Goal: Task Accomplishment & Management: Manage account settings

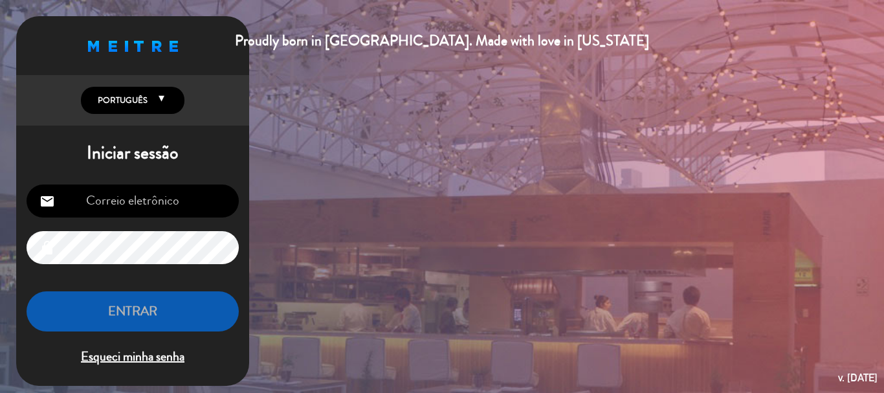
type input "[EMAIL_ADDRESS][DOMAIN_NAME]"
click at [144, 202] on input "[EMAIL_ADDRESS][DOMAIN_NAME]" at bounding box center [133, 200] width 212 height 33
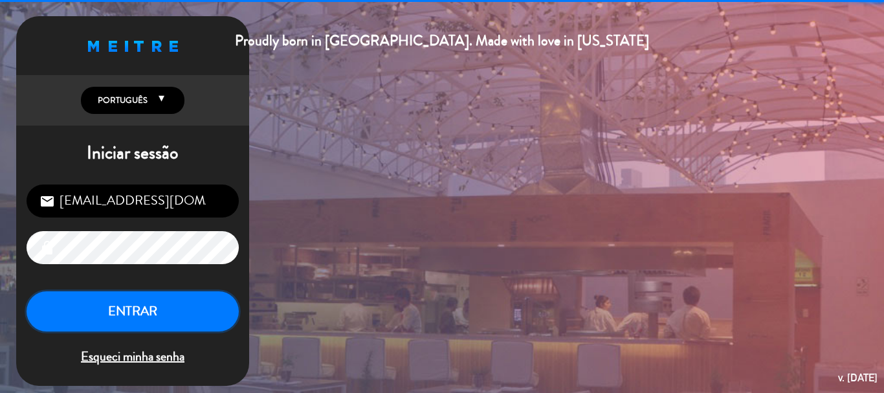
click at [122, 319] on button "ENTRAR" at bounding box center [133, 311] width 212 height 41
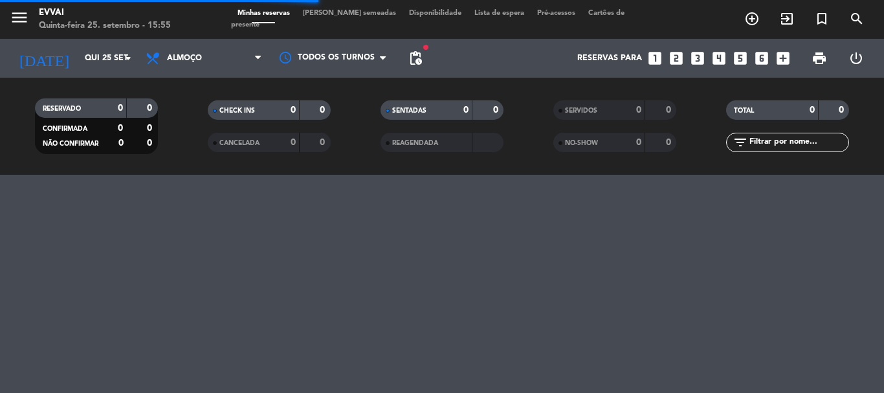
click at [111, 72] on div "[DATE] [DATE] arrow_drop_down" at bounding box center [74, 58] width 129 height 39
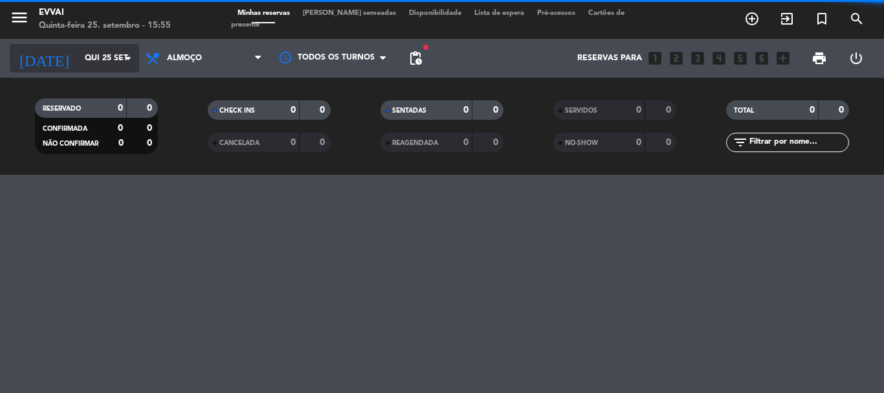
click at [116, 56] on input "Qui 25 set" at bounding box center [132, 58] width 109 height 22
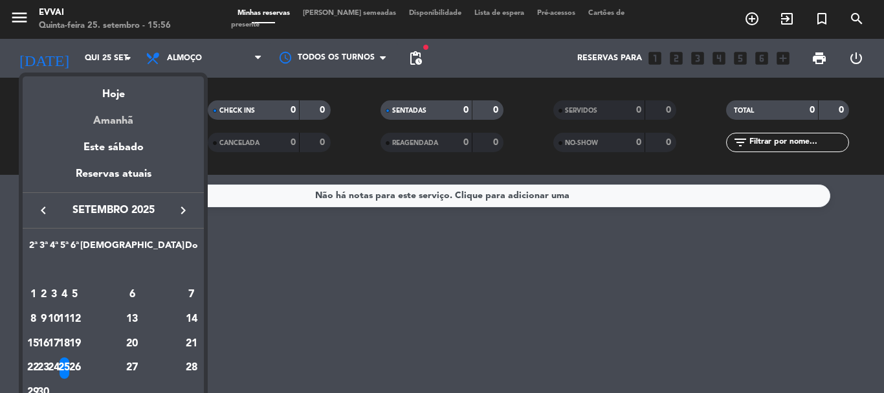
click at [113, 120] on div "Amanhã" at bounding box center [113, 116] width 181 height 27
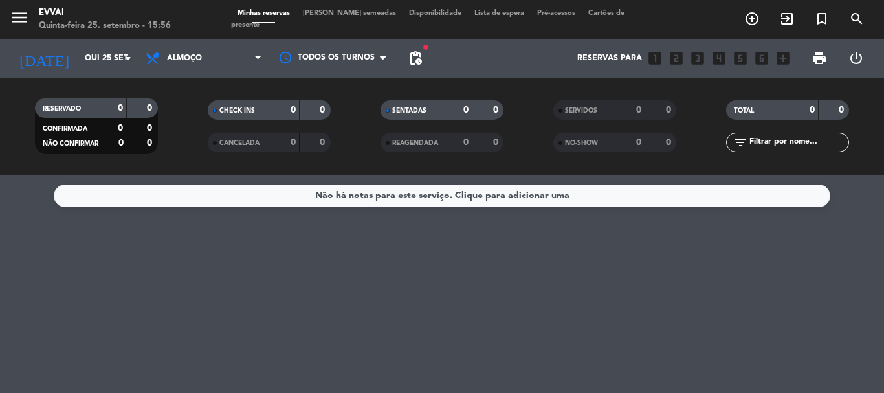
type input "Sex 26 set"
click at [185, 51] on span "Almoço" at bounding box center [203, 58] width 129 height 28
click at [192, 142] on div "menu Evvai Quinta-feira 25. setembro - 15:56 Minhas reservas Mesas semeadas Dis…" at bounding box center [442, 87] width 884 height 175
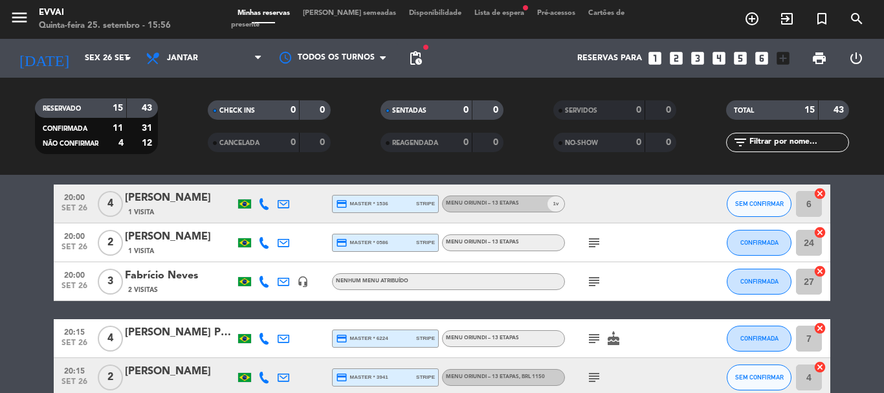
scroll to position [388, 0]
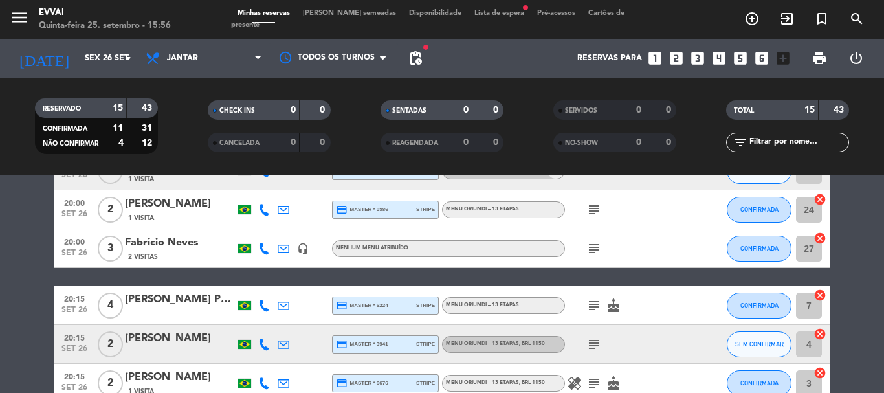
click at [166, 297] on div "[PERSON_NAME] Pucinelli" at bounding box center [180, 299] width 110 height 17
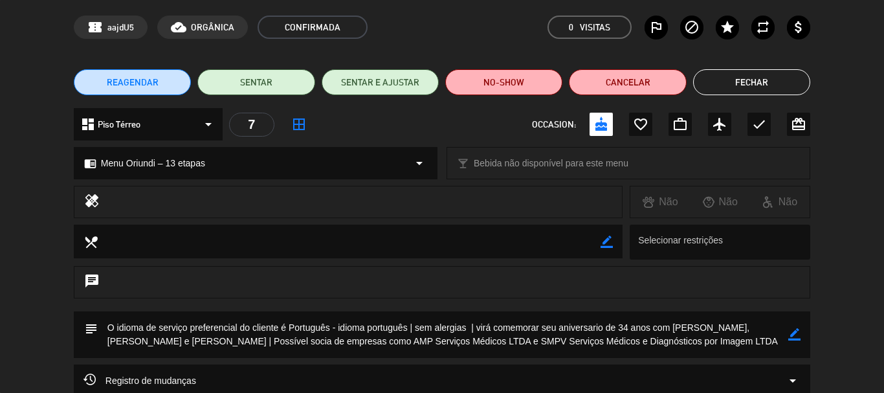
scroll to position [0, 0]
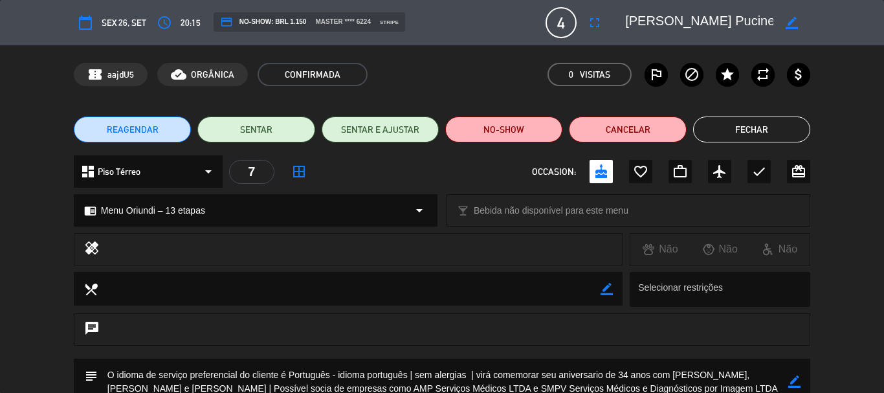
click at [768, 129] on button "Fechar" at bounding box center [751, 129] width 117 height 26
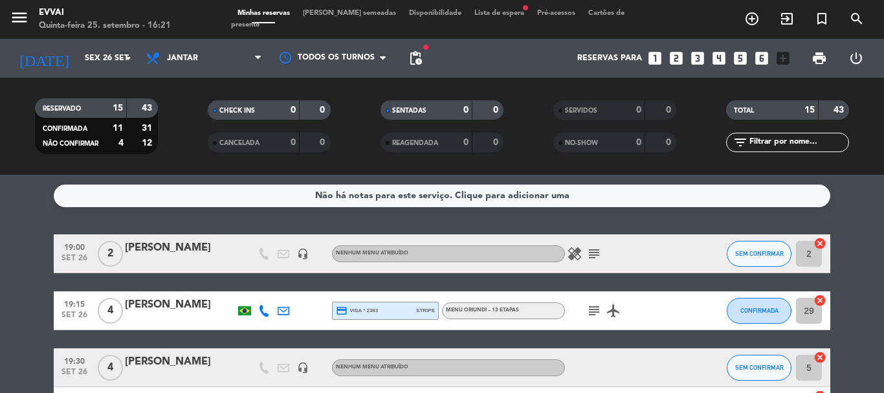
click at [339, 17] on span "[PERSON_NAME] semeadas" at bounding box center [349, 13] width 106 height 7
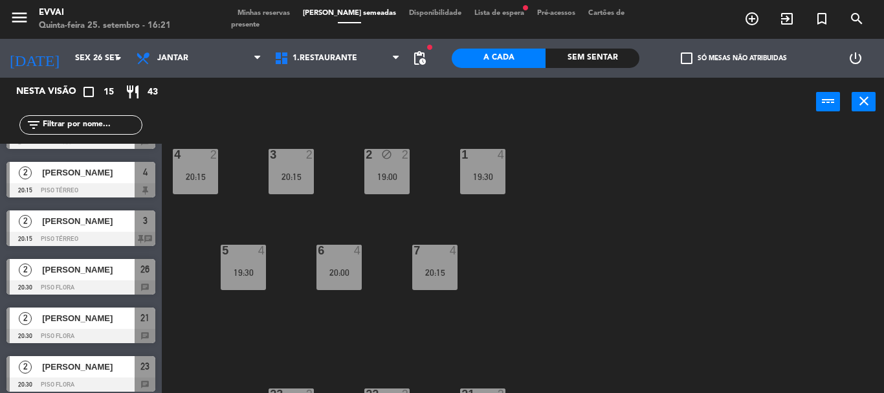
scroll to position [480, 0]
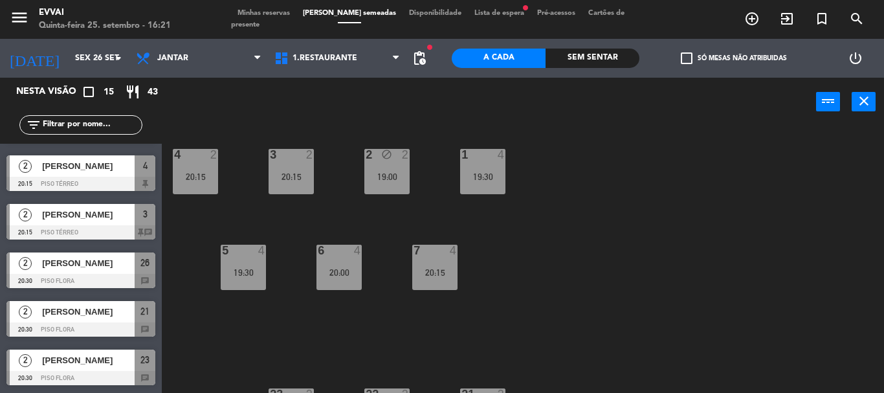
click at [511, 309] on div "4 2 20:15 3 2 20:15 2 block 2 19:00 1 4 19:30 5 4 19:30 6 4 20:00 7 4 20:15 21 …" at bounding box center [527, 259] width 713 height 267
click at [393, 175] on div "19:00" at bounding box center [386, 176] width 45 height 9
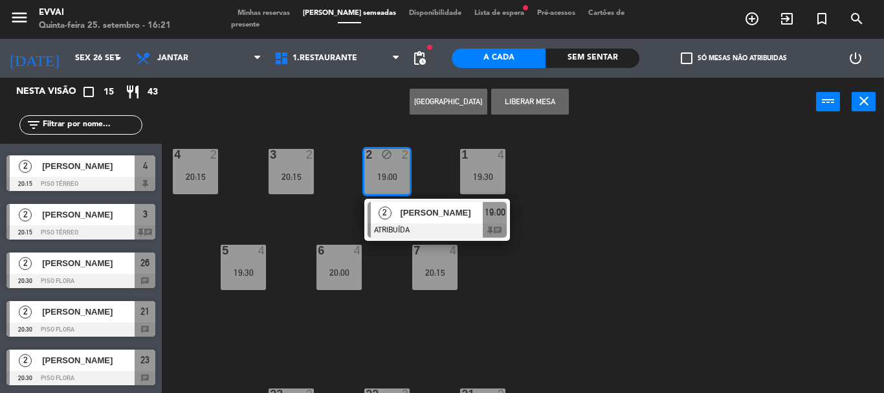
click at [583, 223] on div "4 2 20:15 3 2 20:15 2 block 2 19:00 2 [PERSON_NAME] ATRIBUÍDA 19:00 chat 1 4 19…" at bounding box center [527, 259] width 713 height 267
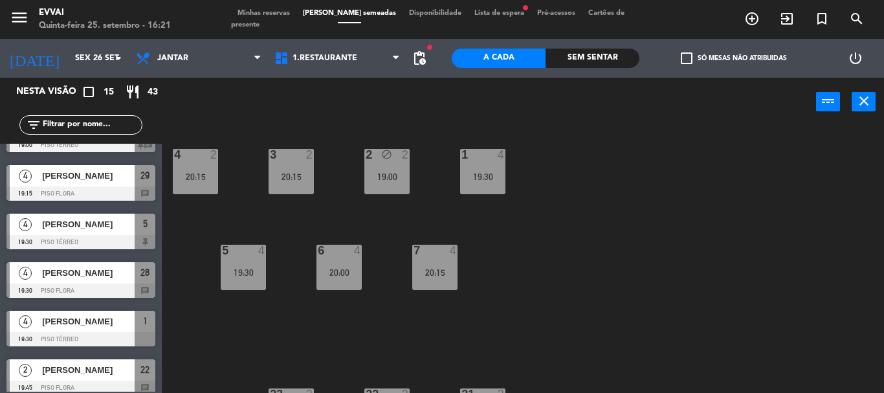
scroll to position [0, 0]
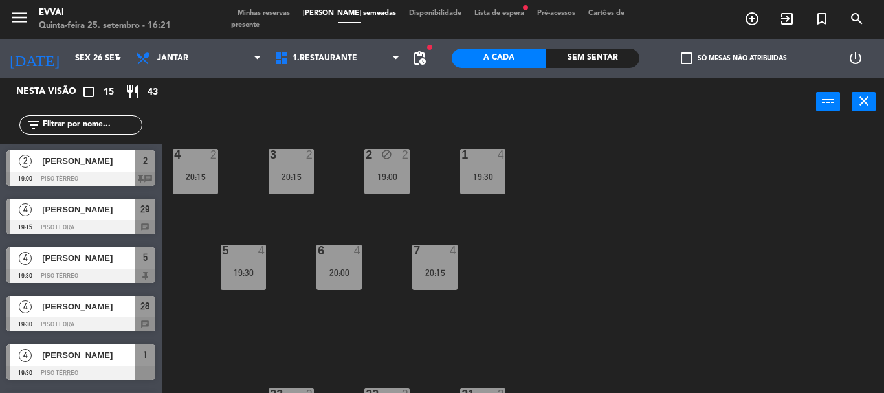
click at [272, 15] on span "Minhas reservas" at bounding box center [263, 13] width 65 height 7
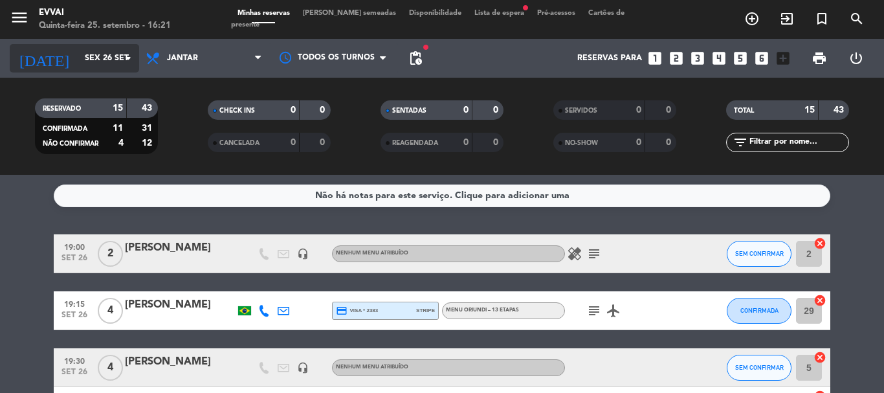
click at [125, 56] on icon "arrow_drop_down" at bounding box center [128, 58] width 16 height 16
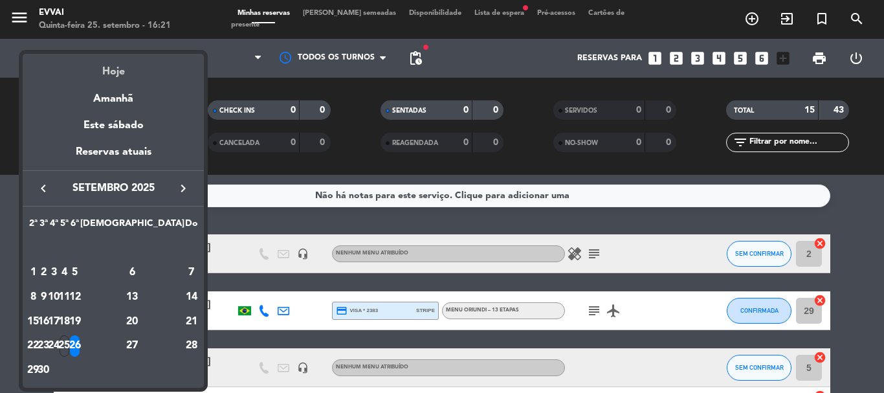
click at [135, 73] on div "Hoje" at bounding box center [113, 67] width 181 height 27
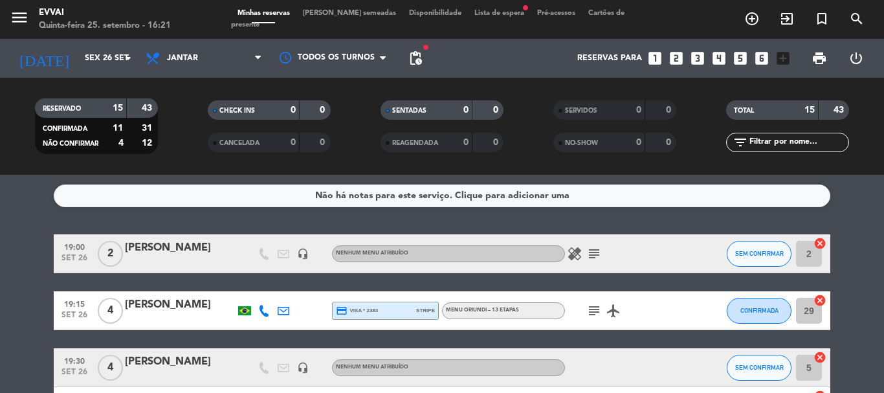
type input "Qui 25 set"
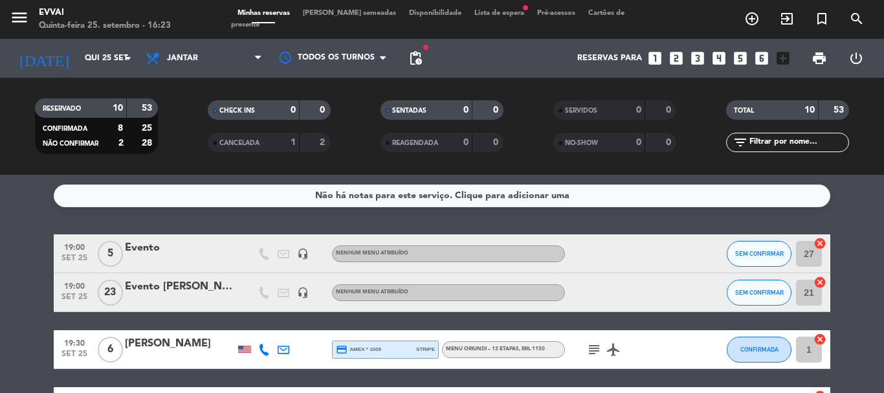
click at [480, 17] on span "Lista de espera fiber_manual_record" at bounding box center [499, 13] width 63 height 7
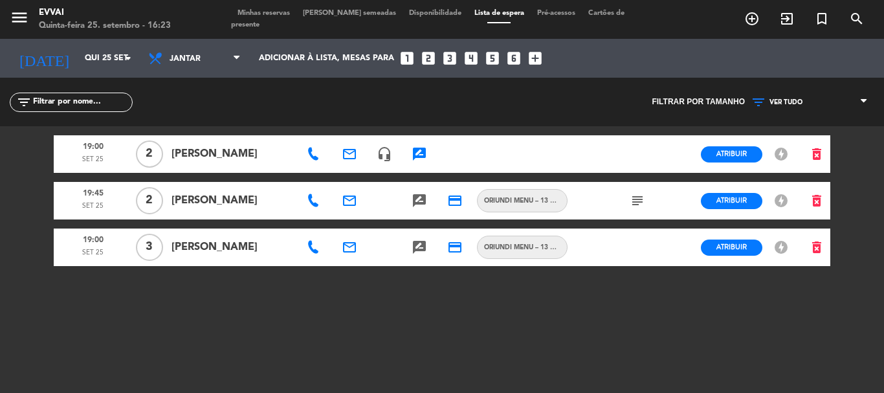
click at [636, 203] on icon "subject" at bounding box center [638, 201] width 16 height 16
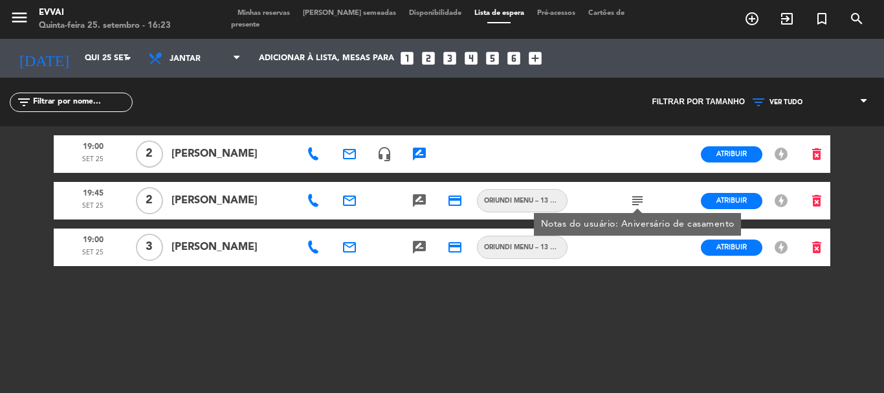
click at [636, 203] on icon "subject" at bounding box center [638, 201] width 16 height 16
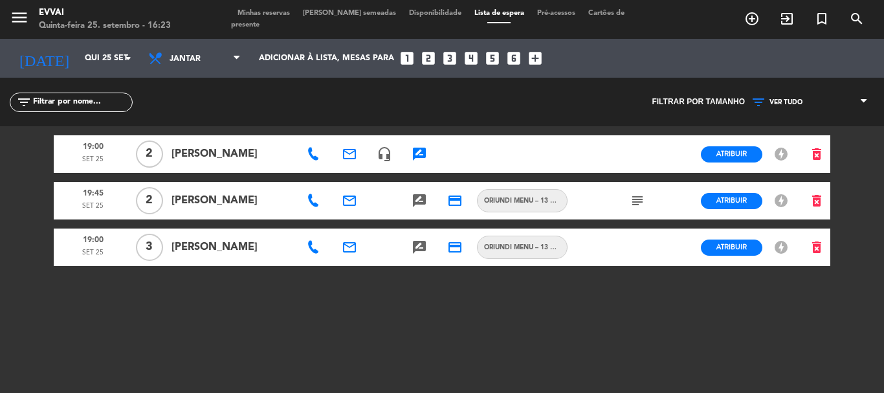
click at [267, 17] on span "Minhas reservas" at bounding box center [263, 13] width 65 height 7
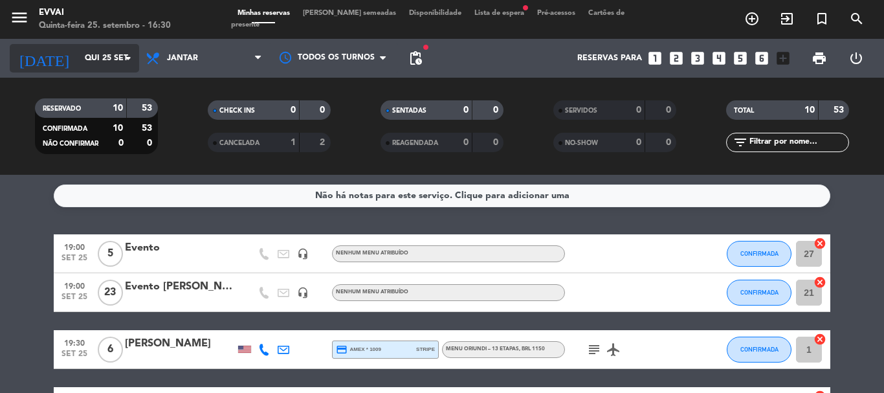
click at [103, 60] on input "Qui 25 set" at bounding box center [132, 58] width 109 height 22
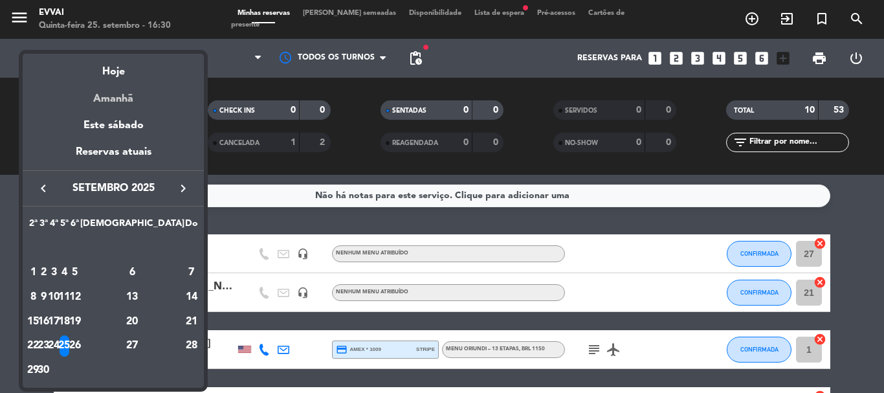
click at [118, 98] on div "Amanhã" at bounding box center [113, 94] width 181 height 27
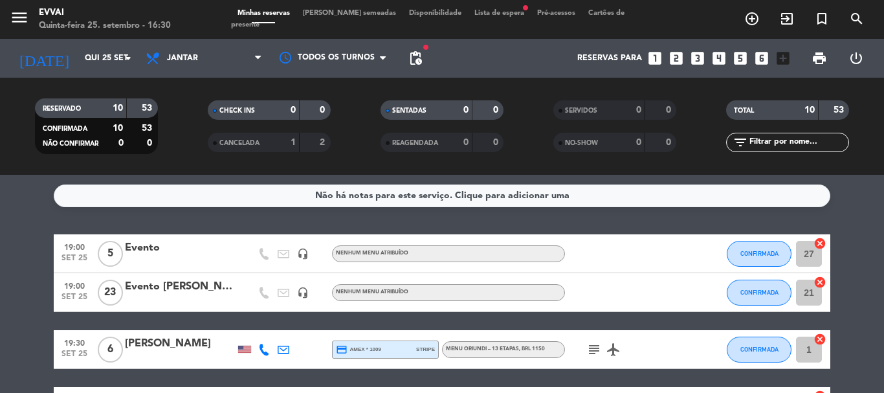
type input "Sex 26 set"
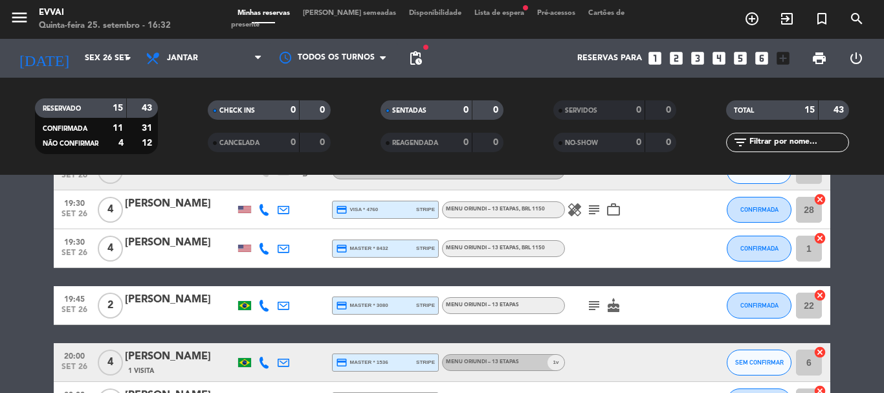
scroll to position [259, 0]
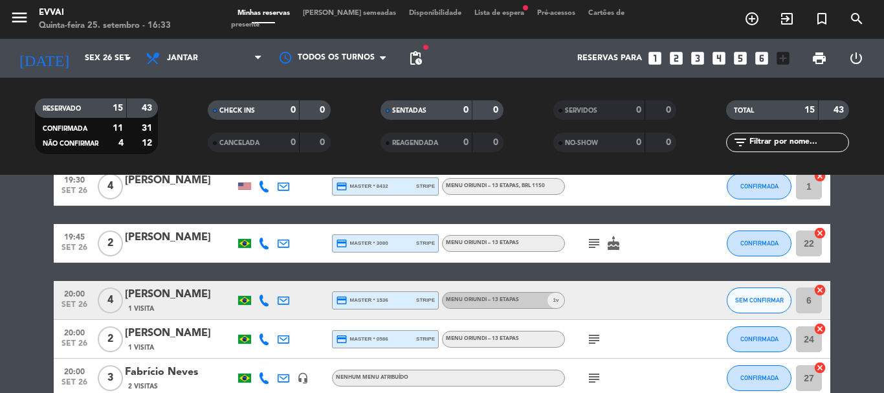
click at [479, 17] on span "Lista de espera fiber_manual_record" at bounding box center [499, 13] width 63 height 7
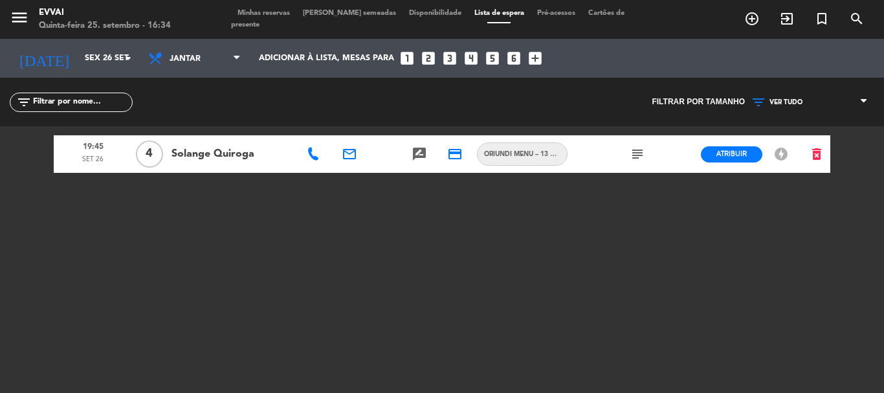
click at [634, 155] on icon "subject" at bounding box center [638, 154] width 16 height 16
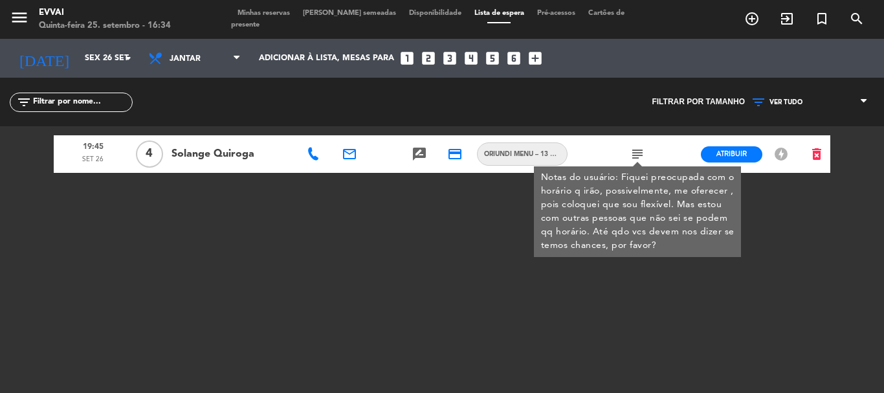
click at [634, 155] on icon "subject" at bounding box center [638, 154] width 16 height 16
